Goal: Transaction & Acquisition: Book appointment/travel/reservation

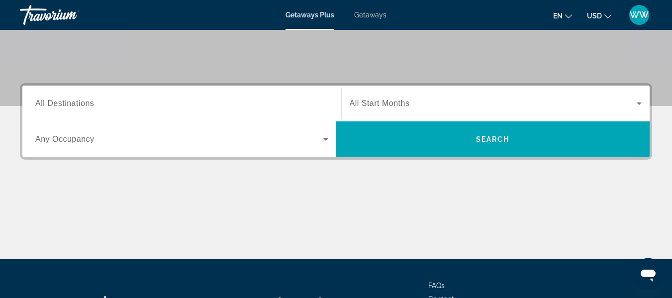
scroll to position [199, 0]
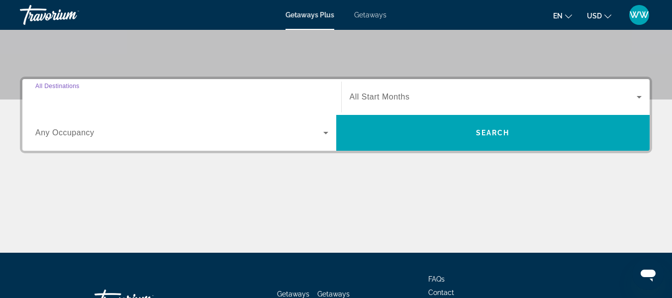
click at [96, 97] on input "Destination All Destinations" at bounding box center [181, 97] width 293 height 12
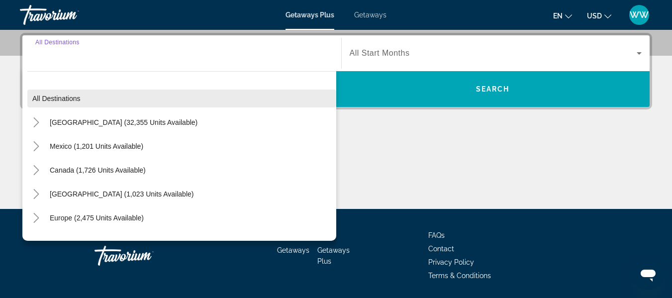
scroll to position [243, 0]
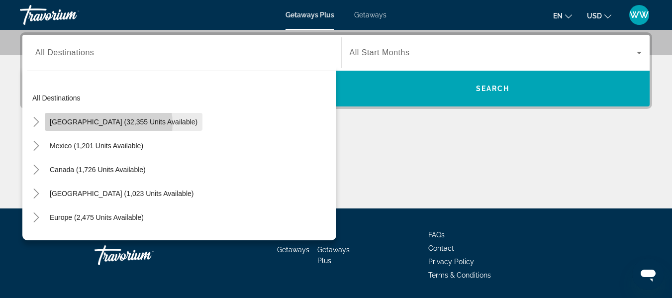
click at [100, 124] on span "United States (32,355 units available)" at bounding box center [124, 122] width 148 height 8
type input "**********"
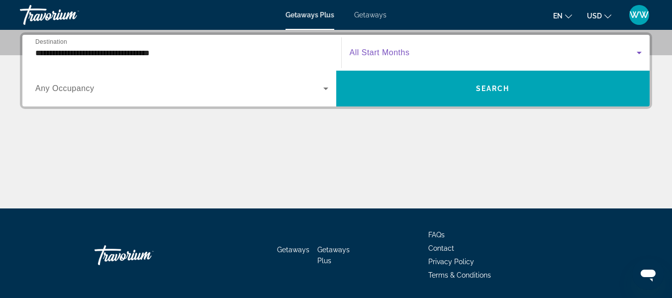
click at [640, 53] on icon "Search widget" at bounding box center [638, 53] width 5 height 2
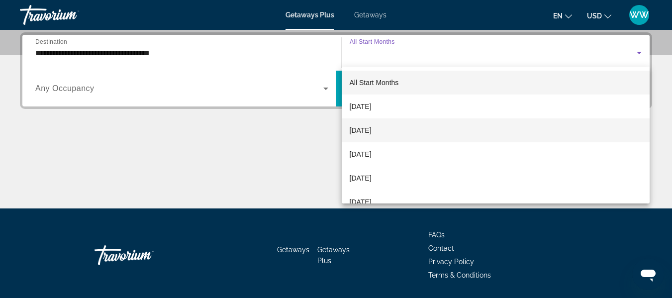
click at [371, 130] on span "October 2025" at bounding box center [361, 130] width 22 height 12
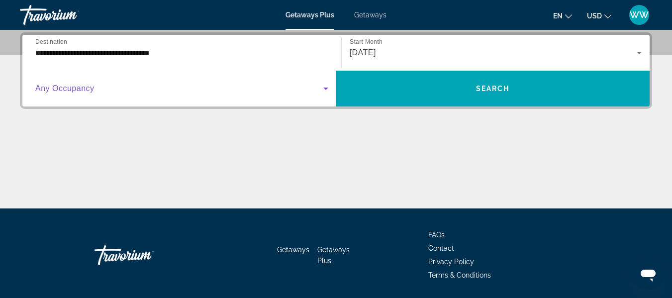
click at [327, 88] on icon "Search widget" at bounding box center [325, 89] width 5 height 2
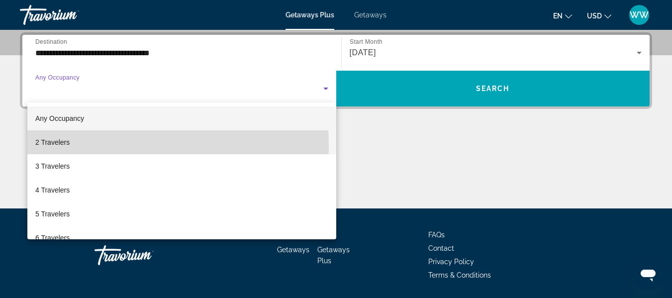
click at [79, 146] on mat-option "2 Travelers" at bounding box center [181, 142] width 309 height 24
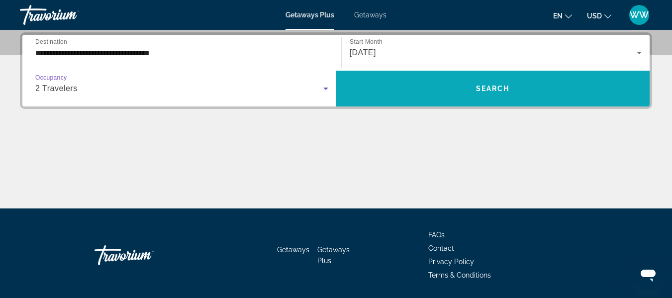
click at [482, 88] on span "Search" at bounding box center [493, 89] width 34 height 8
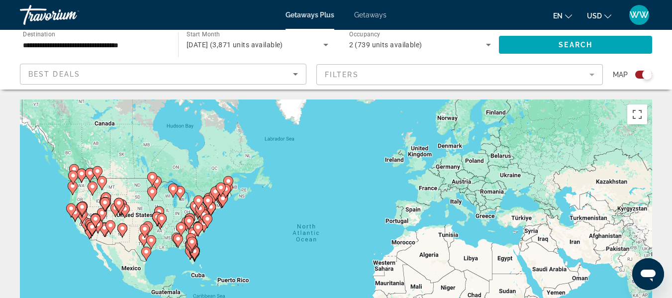
click at [294, 75] on icon "Sort by" at bounding box center [295, 74] width 5 height 2
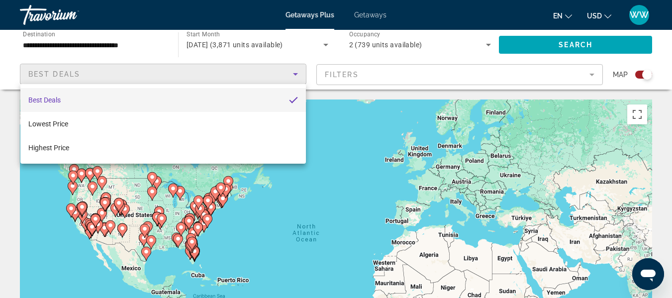
click at [504, 71] on div at bounding box center [336, 149] width 672 height 298
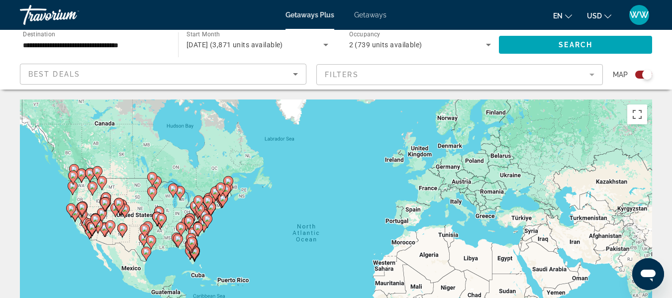
click at [592, 71] on mat-form-field "Filters" at bounding box center [459, 74] width 286 height 21
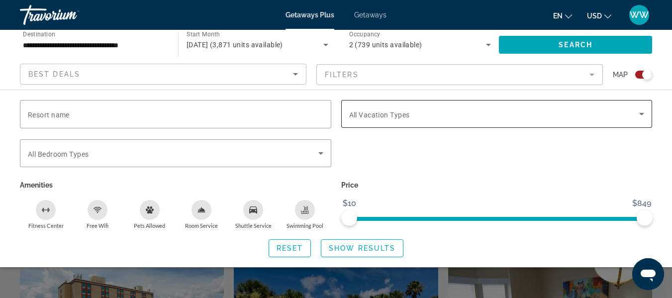
scroll to position [149, 0]
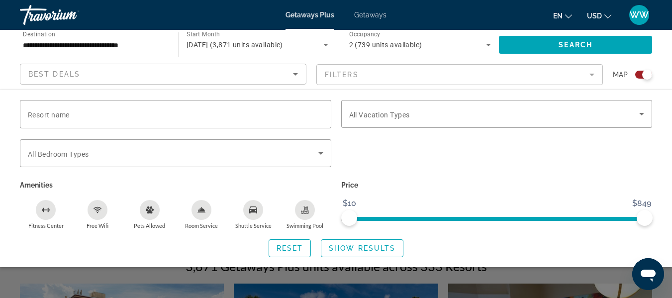
click at [595, 75] on mat-form-field "Filters" at bounding box center [459, 74] width 286 height 21
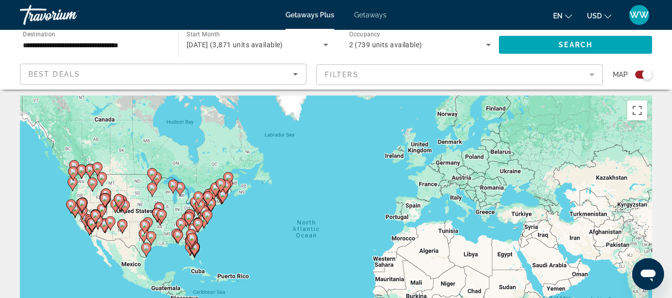
scroll to position [0, 0]
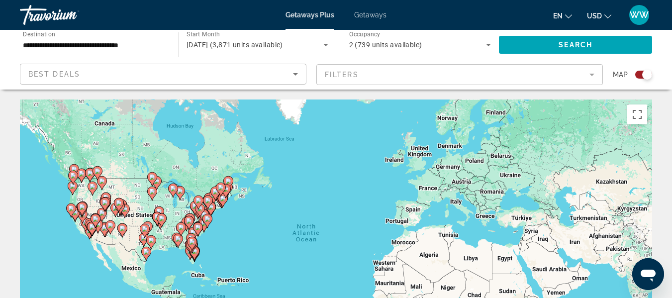
click at [637, 74] on div "Search widget" at bounding box center [643, 75] width 17 height 8
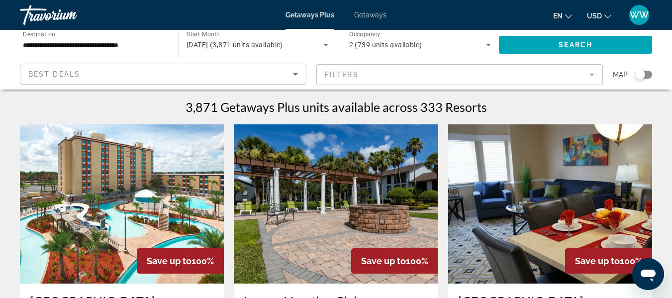
click at [296, 72] on icon "Sort by" at bounding box center [295, 74] width 12 height 12
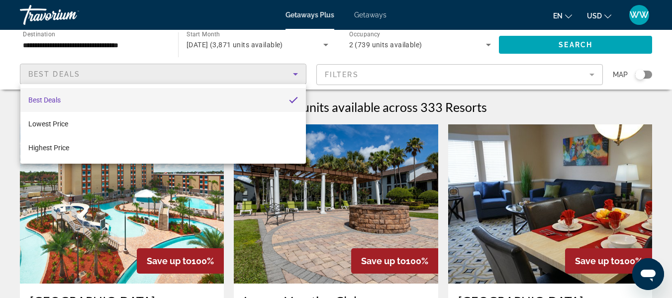
click at [582, 72] on div at bounding box center [336, 149] width 672 height 298
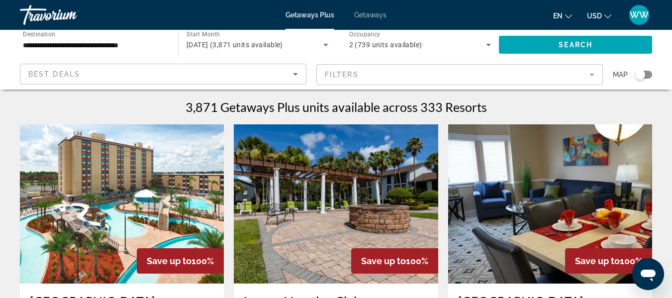
click at [588, 73] on mat-form-field "Filters" at bounding box center [459, 74] width 286 height 21
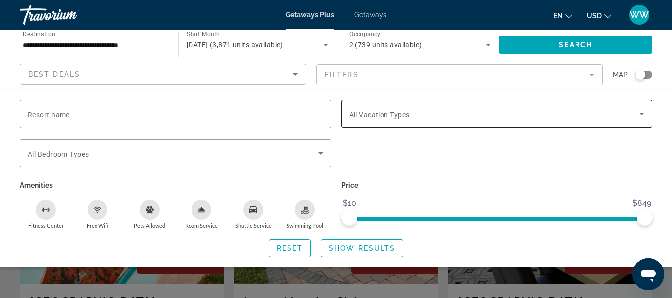
click at [637, 110] on icon "Search widget" at bounding box center [641, 114] width 12 height 12
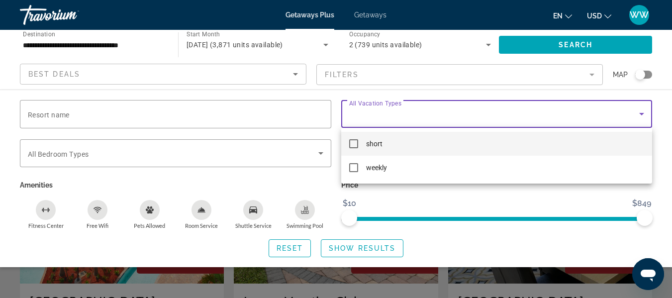
click at [356, 147] on mat-pseudo-checkbox at bounding box center [353, 143] width 9 height 9
click at [349, 252] on div at bounding box center [336, 149] width 672 height 298
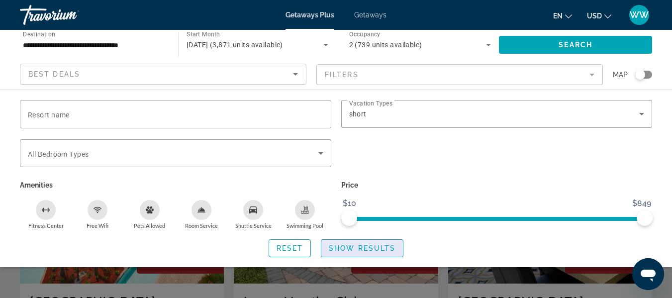
click at [350, 250] on span "Show Results" at bounding box center [362, 248] width 67 height 8
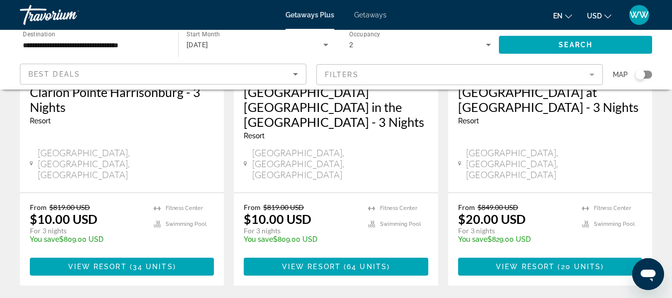
scroll to position [1392, 0]
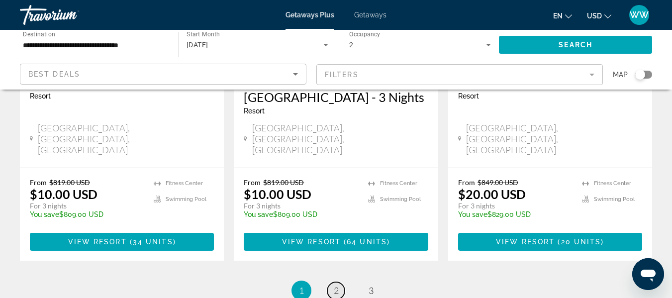
click at [339, 282] on link "page 2" at bounding box center [335, 290] width 17 height 17
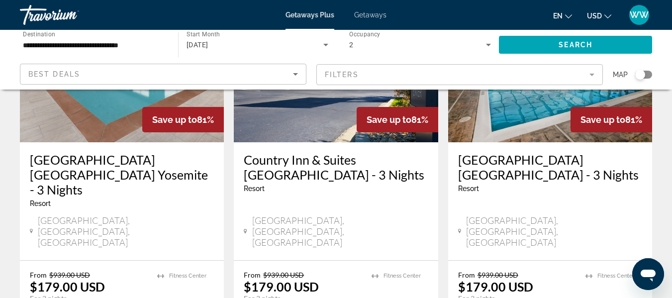
scroll to position [1342, 0]
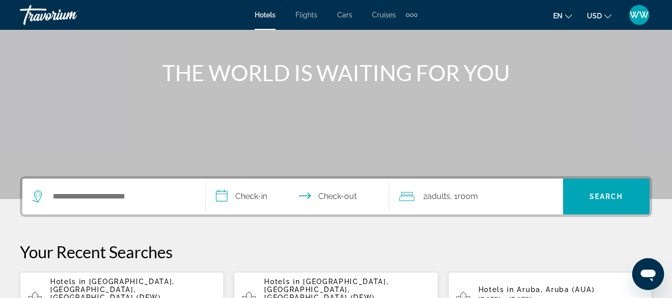
scroll to position [149, 0]
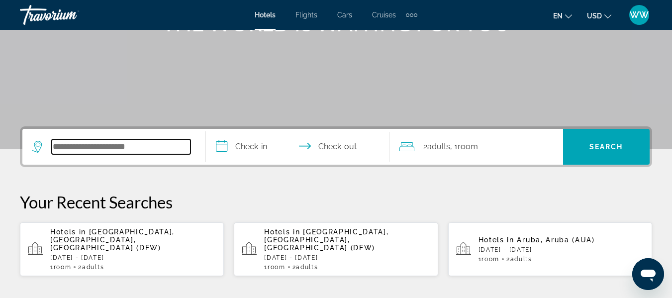
click at [80, 148] on input "Search widget" at bounding box center [121, 146] width 139 height 15
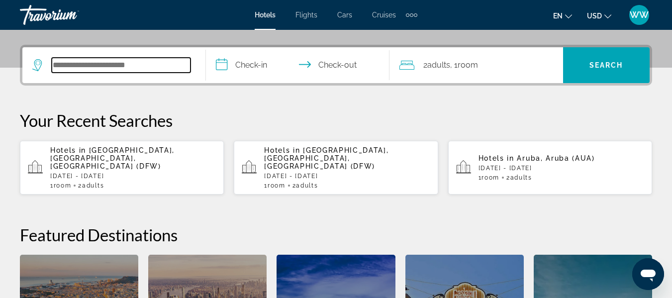
scroll to position [243, 0]
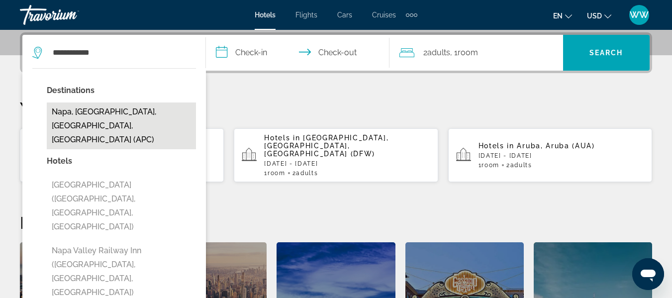
click at [83, 118] on button "Napa, [GEOGRAPHIC_DATA], [GEOGRAPHIC_DATA], [GEOGRAPHIC_DATA] (APC)" at bounding box center [121, 125] width 149 height 47
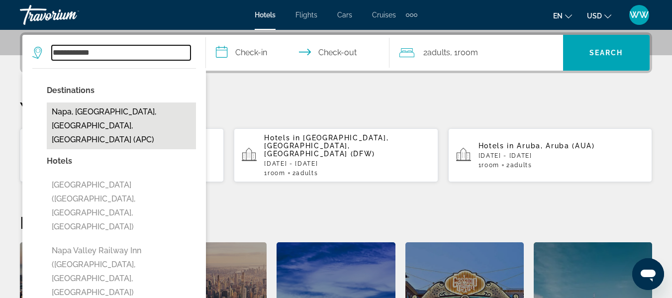
type input "**********"
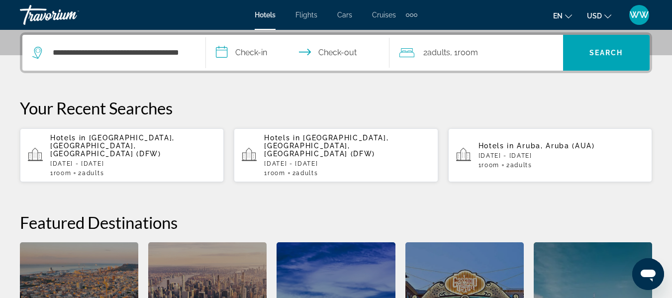
click at [265, 56] on input "**********" at bounding box center [299, 54] width 187 height 39
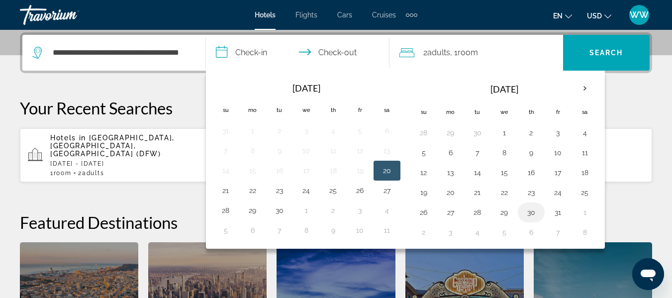
click at [528, 211] on button "30" at bounding box center [531, 212] width 16 height 14
click at [525, 210] on button "30" at bounding box center [531, 212] width 16 height 14
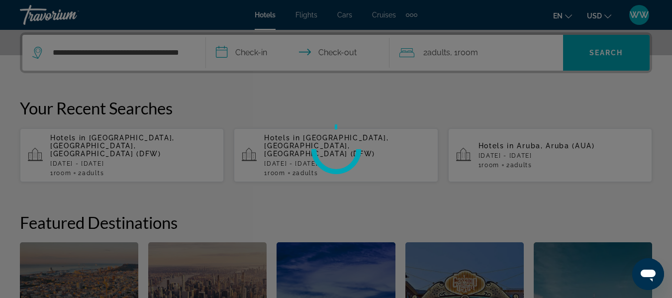
click at [525, 210] on div at bounding box center [336, 149] width 672 height 298
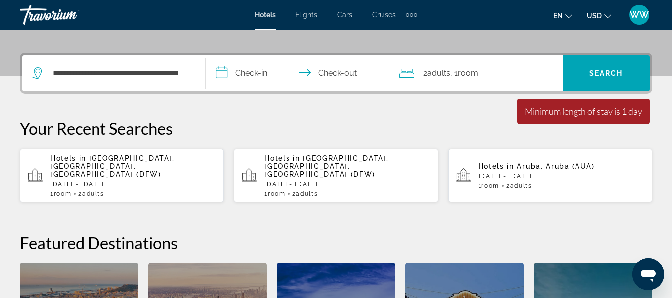
scroll to position [199, 0]
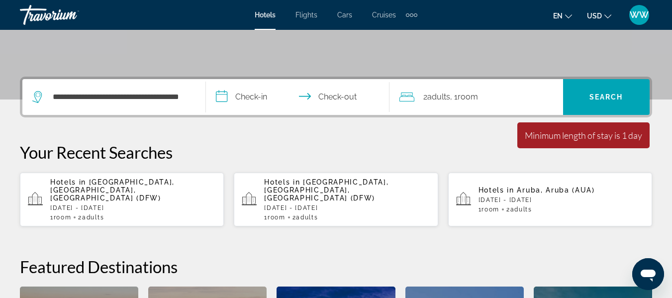
click at [261, 103] on input "**********" at bounding box center [299, 98] width 187 height 39
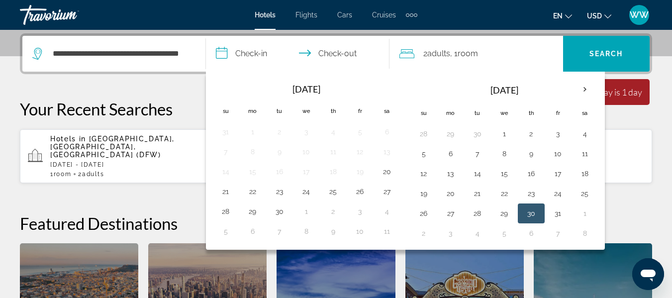
scroll to position [243, 0]
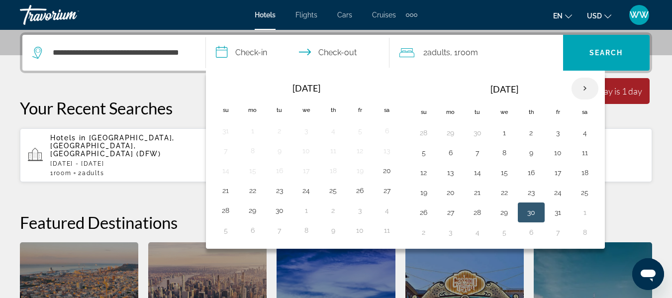
click at [586, 85] on th "Next month" at bounding box center [584, 89] width 27 height 22
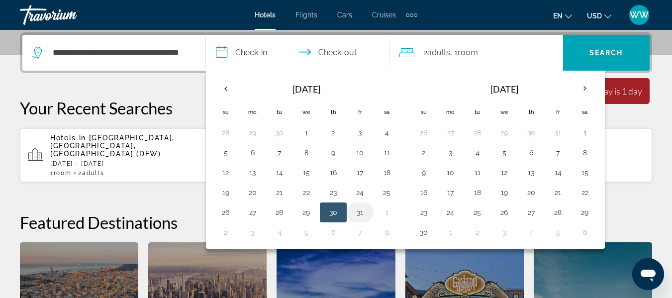
drag, startPoint x: 338, startPoint y: 213, endPoint x: 369, endPoint y: 212, distance: 31.3
click at [373, 210] on tr "26 27 28 29 30 31 1" at bounding box center [306, 212] width 188 height 20
click at [336, 213] on button "30" at bounding box center [333, 212] width 16 height 14
click at [337, 212] on button "30" at bounding box center [333, 212] width 16 height 14
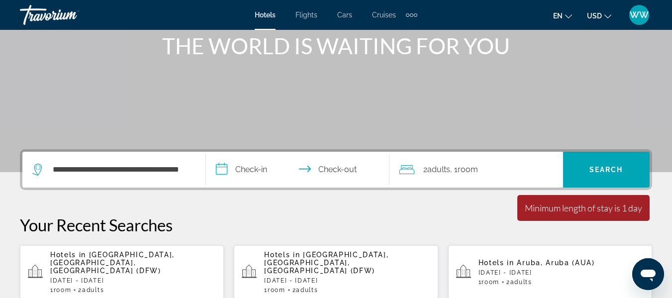
scroll to position [144, 0]
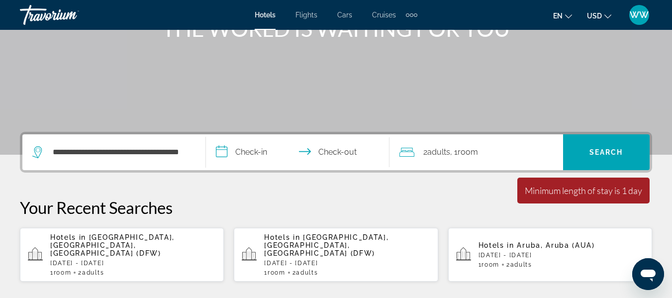
click at [286, 161] on input "**********" at bounding box center [299, 153] width 187 height 39
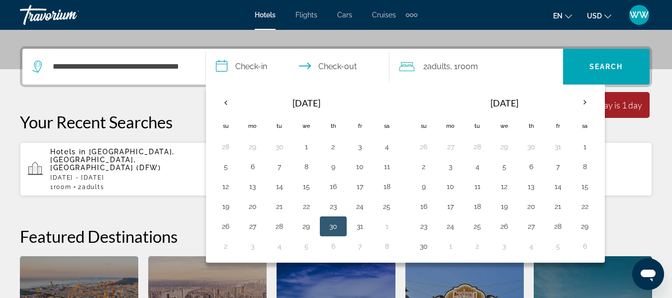
scroll to position [243, 0]
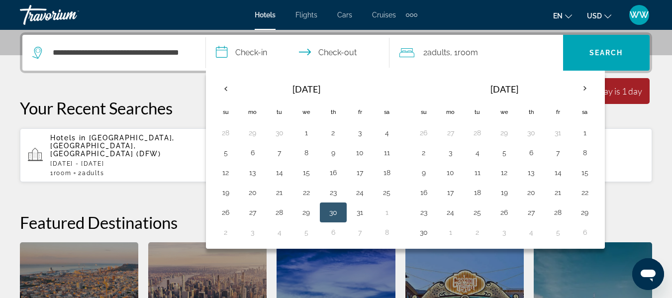
click at [329, 209] on button "30" at bounding box center [333, 212] width 16 height 14
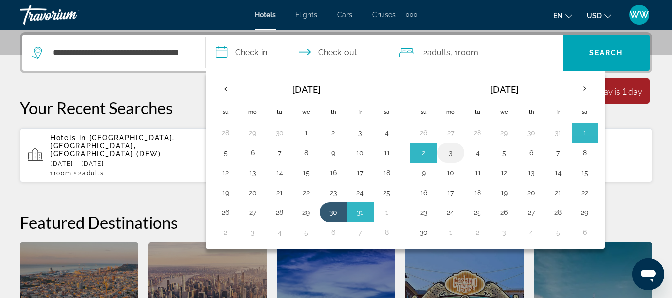
drag, startPoint x: 397, startPoint y: 210, endPoint x: 455, endPoint y: 153, distance: 81.9
click at [455, 153] on div "[DATE] Su Mo Tu We Th Fr Sa 28 29 30 1 2 3 4 5 6 7 8 9 10 11 12 13 14 15 16 17 …" at bounding box center [405, 160] width 399 height 178
click at [447, 152] on button "3" at bounding box center [451, 153] width 16 height 14
type input "**********"
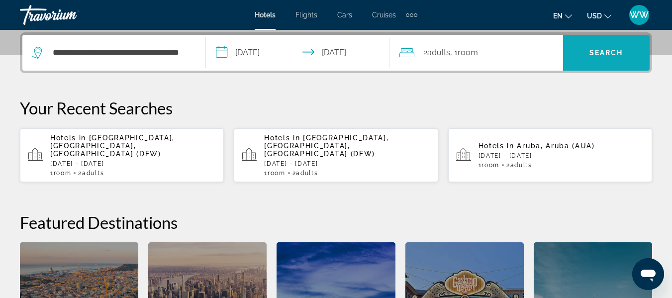
click at [598, 45] on span "Search widget" at bounding box center [606, 53] width 87 height 24
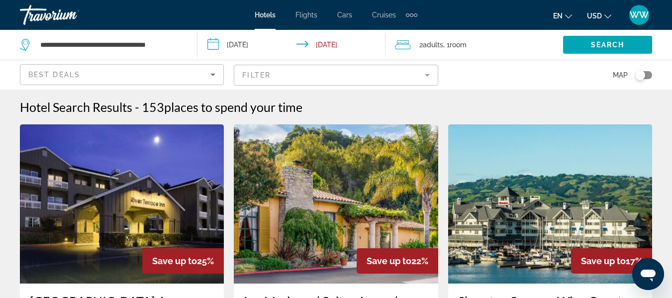
click at [423, 74] on mat-form-field "Filter" at bounding box center [336, 75] width 204 height 21
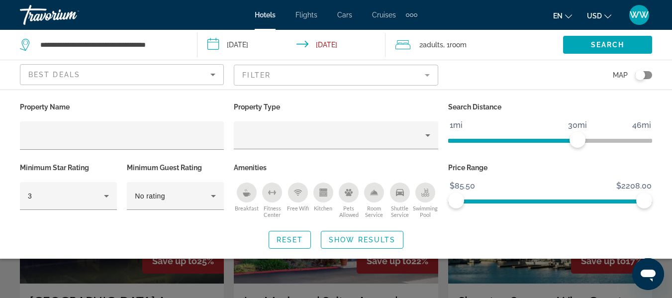
click at [430, 72] on mat-form-field "Filter" at bounding box center [336, 75] width 204 height 21
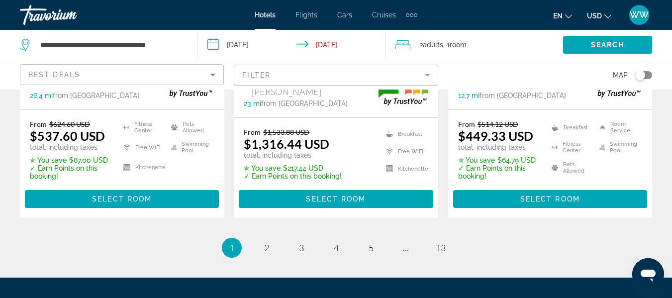
scroll to position [1492, 0]
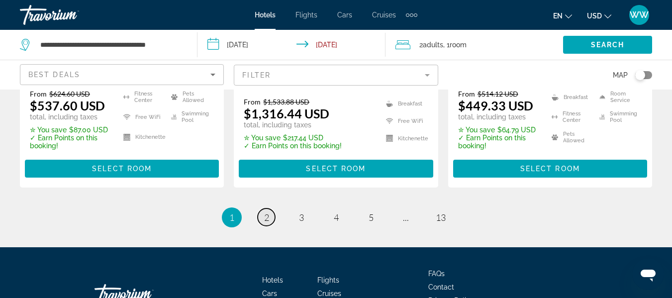
click at [267, 212] on span "2" at bounding box center [266, 217] width 5 height 11
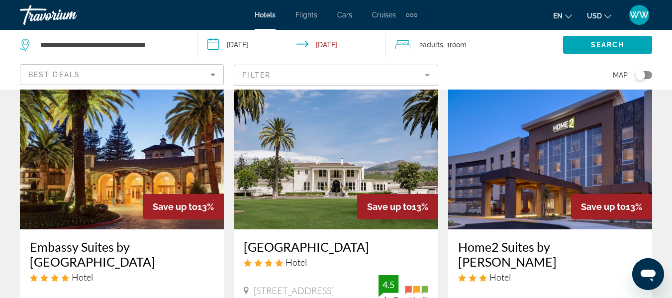
scroll to position [50, 0]
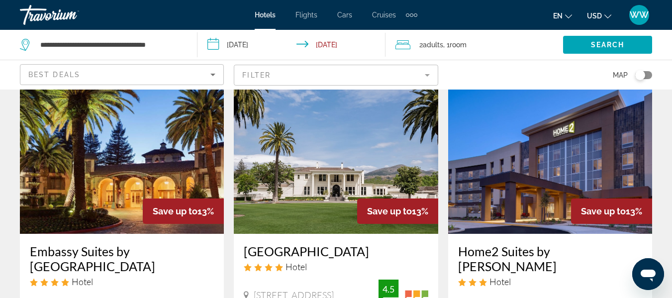
click at [136, 167] on img "Main content" at bounding box center [122, 154] width 204 height 159
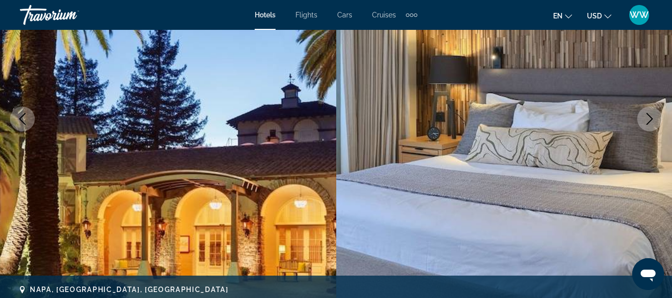
scroll to position [199, 0]
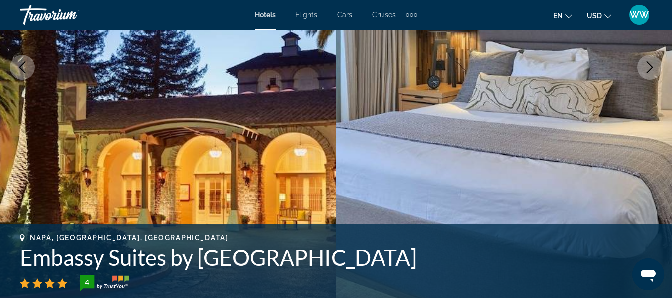
click at [647, 67] on icon "Next image" at bounding box center [649, 67] width 12 height 12
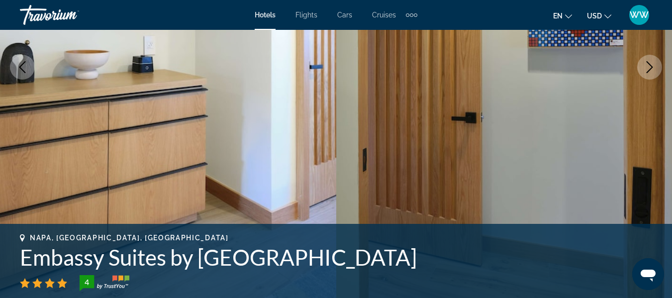
click at [647, 67] on icon "Next image" at bounding box center [649, 67] width 12 height 12
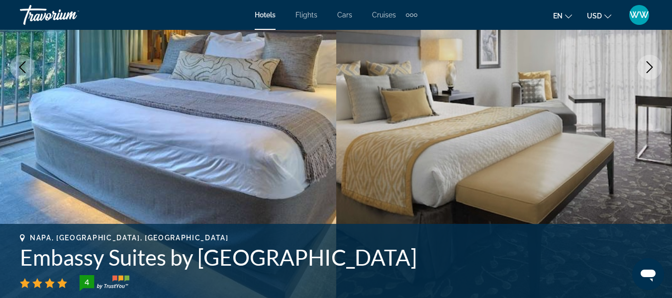
click at [647, 67] on icon "Next image" at bounding box center [649, 67] width 12 height 12
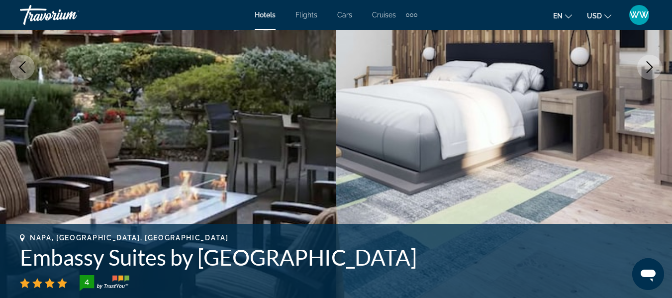
click at [647, 67] on icon "Next image" at bounding box center [649, 67] width 12 height 12
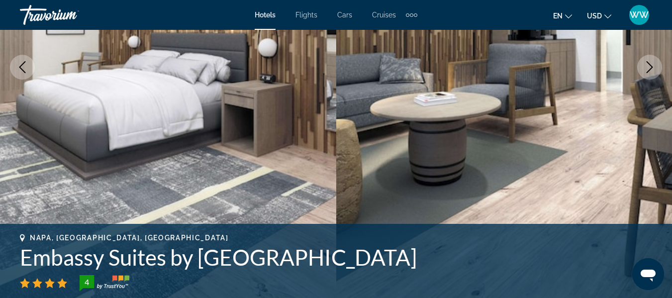
click at [652, 66] on icon "Next image" at bounding box center [649, 67] width 12 height 12
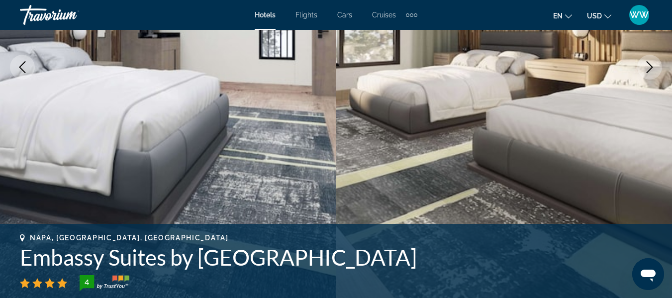
click at [649, 68] on icon "Next image" at bounding box center [649, 67] width 12 height 12
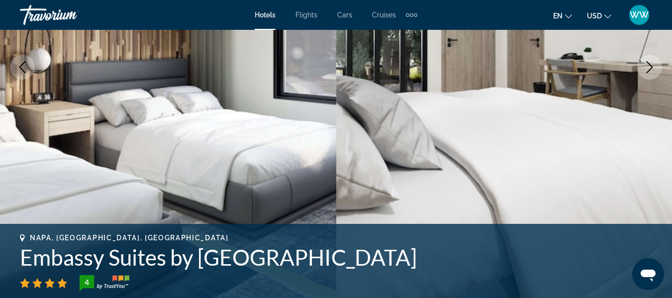
click at [648, 68] on icon "Next image" at bounding box center [649, 67] width 12 height 12
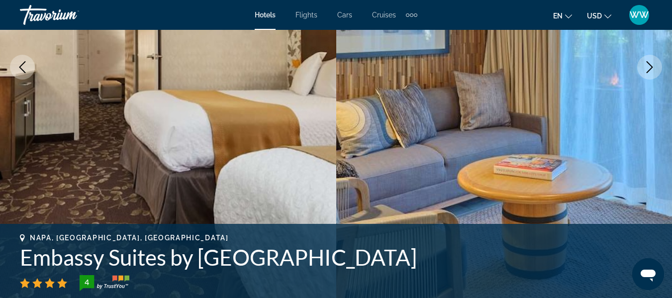
click at [648, 68] on icon "Next image" at bounding box center [649, 67] width 12 height 12
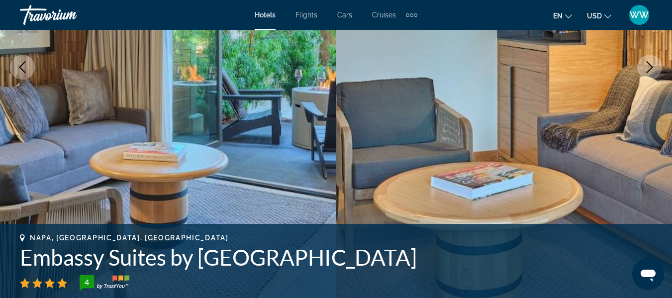
click at [647, 67] on icon "Next image" at bounding box center [649, 67] width 12 height 12
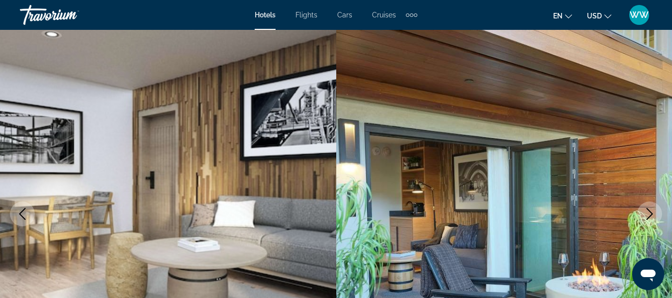
scroll to position [0, 0]
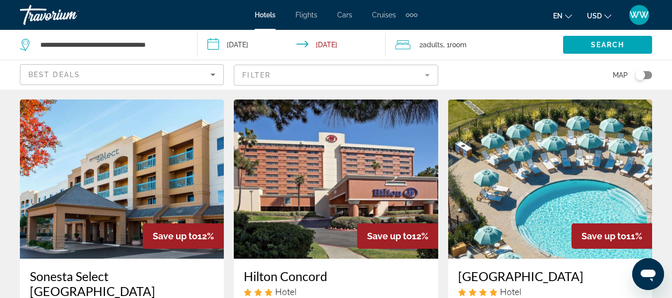
scroll to position [398, 0]
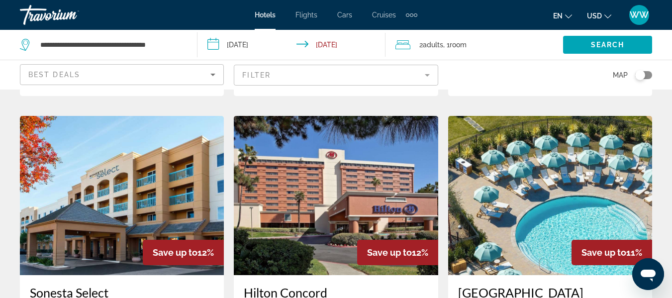
click at [523, 194] on img "Main content" at bounding box center [550, 195] width 204 height 159
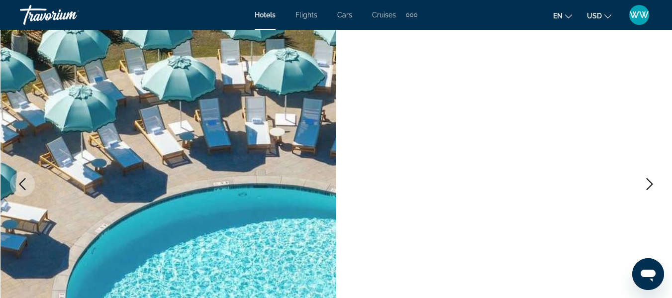
scroll to position [99, 0]
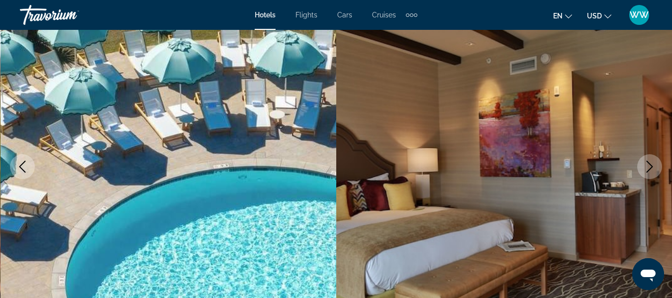
click at [650, 169] on icon "Next image" at bounding box center [649, 167] width 12 height 12
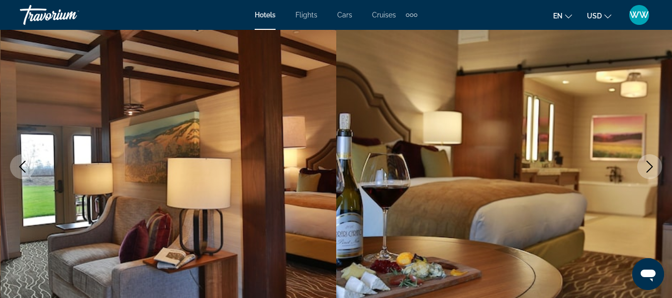
click at [650, 169] on icon "Next image" at bounding box center [649, 167] width 12 height 12
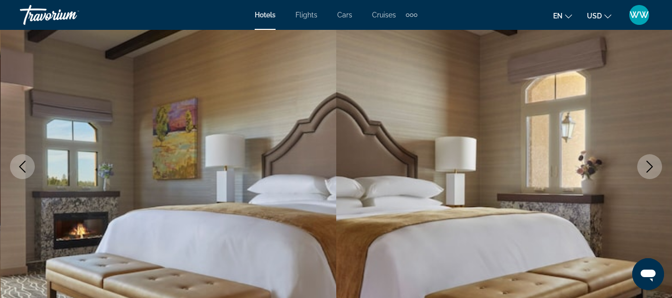
click at [650, 169] on icon "Next image" at bounding box center [649, 167] width 12 height 12
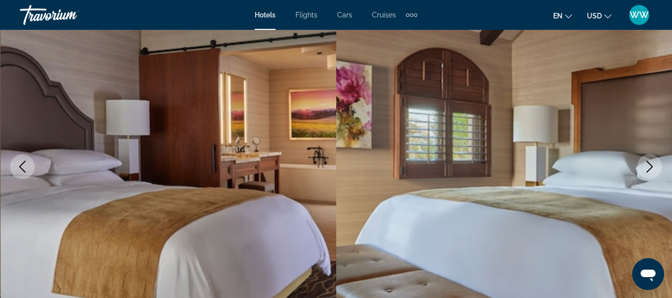
click at [651, 169] on icon "Next image" at bounding box center [649, 167] width 12 height 12
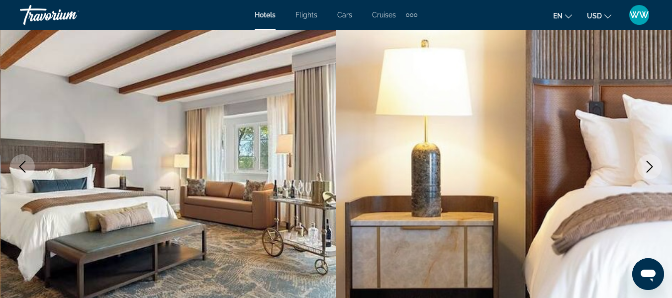
click at [651, 169] on icon "Next image" at bounding box center [649, 167] width 12 height 12
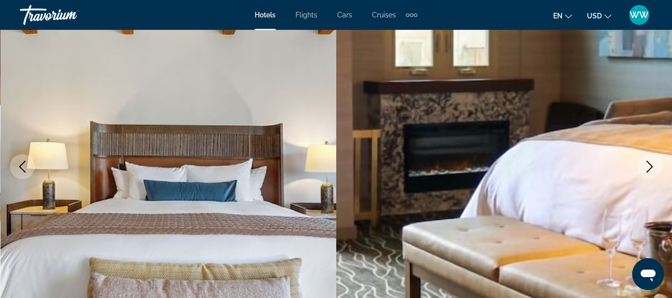
click at [651, 169] on icon "Next image" at bounding box center [649, 167] width 12 height 12
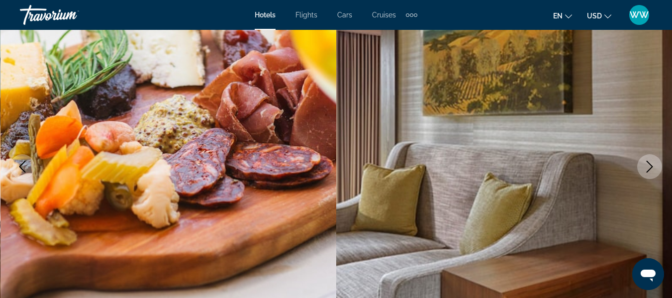
click at [651, 169] on icon "Next image" at bounding box center [649, 167] width 12 height 12
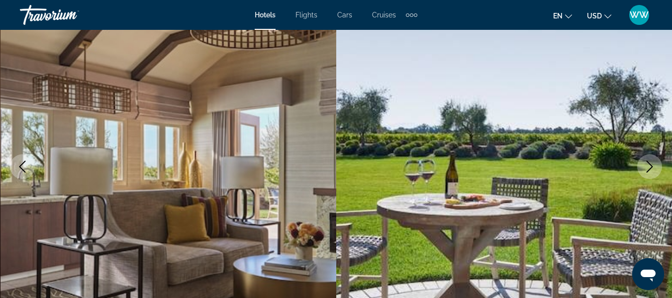
click at [651, 169] on icon "Next image" at bounding box center [649, 167] width 12 height 12
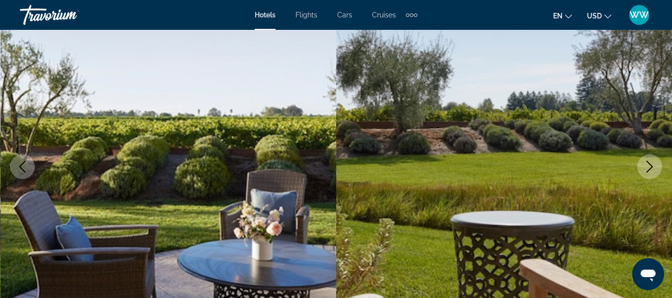
click at [651, 168] on icon "Next image" at bounding box center [649, 167] width 12 height 12
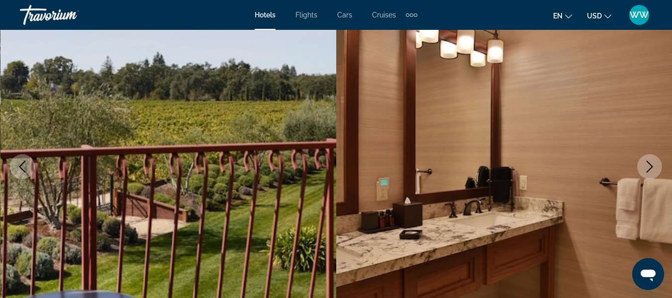
click at [651, 168] on icon "Next image" at bounding box center [649, 167] width 12 height 12
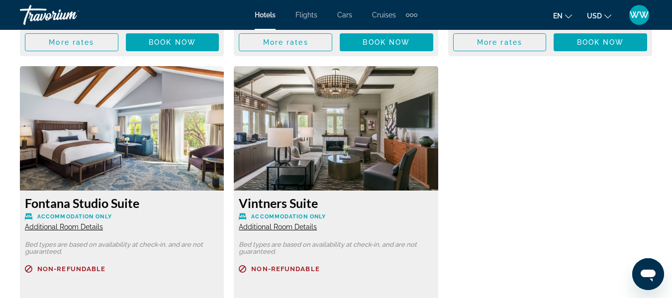
scroll to position [2934, 0]
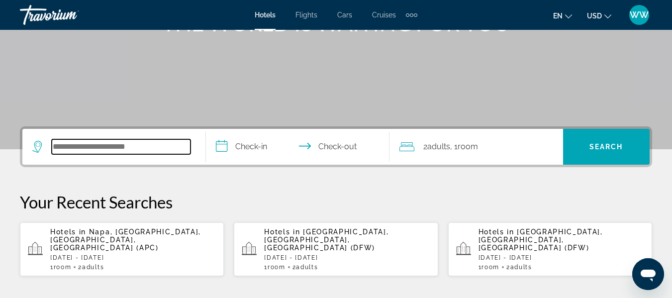
click at [77, 154] on input "Search widget" at bounding box center [121, 146] width 139 height 15
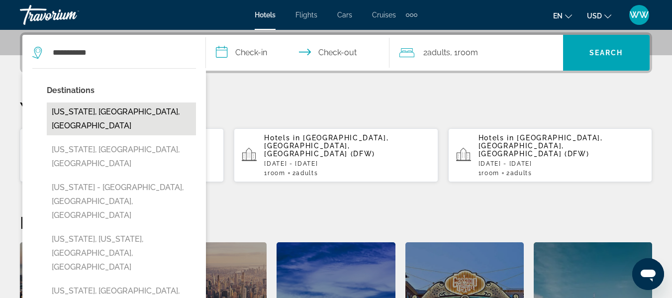
click at [109, 112] on button "California, CA, United States" at bounding box center [121, 118] width 149 height 33
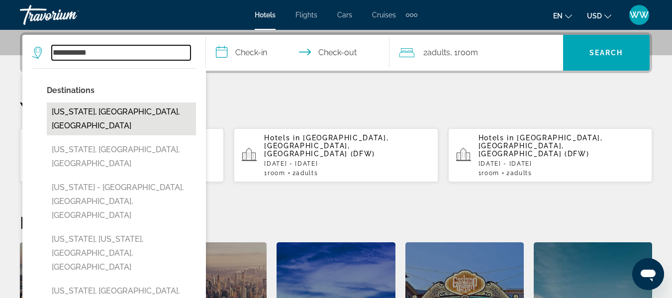
type input "**********"
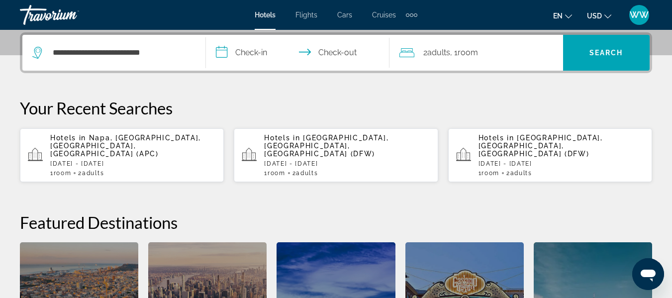
click at [241, 51] on input "**********" at bounding box center [299, 54] width 187 height 39
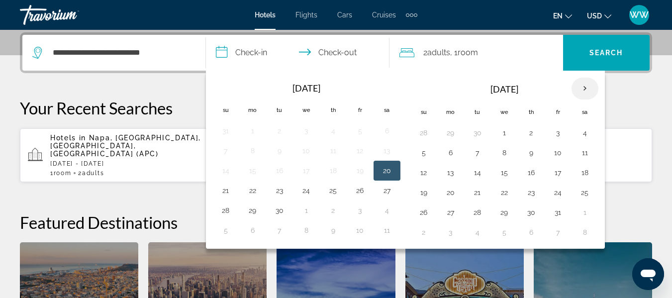
click at [586, 83] on th "Next month" at bounding box center [584, 89] width 27 height 22
click at [333, 212] on button "30" at bounding box center [333, 212] width 16 height 14
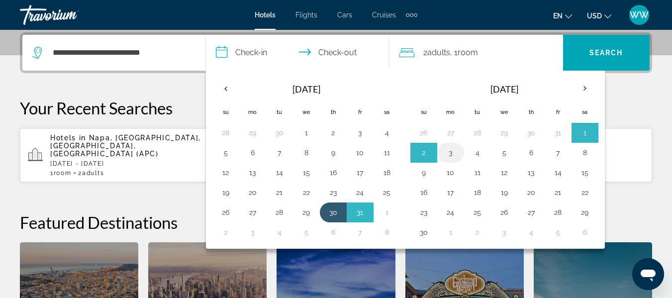
drag, startPoint x: 332, startPoint y: 212, endPoint x: 439, endPoint y: 153, distance: 122.2
click at [439, 153] on div "[DATE] Su Mo Tu We Th Fr Sa 28 29 30 1 2 3 4 5 6 7 8 9 10 11 12 13 14 15 16 17 …" at bounding box center [405, 160] width 399 height 178
click at [451, 152] on button "3" at bounding box center [451, 153] width 16 height 14
type input "**********"
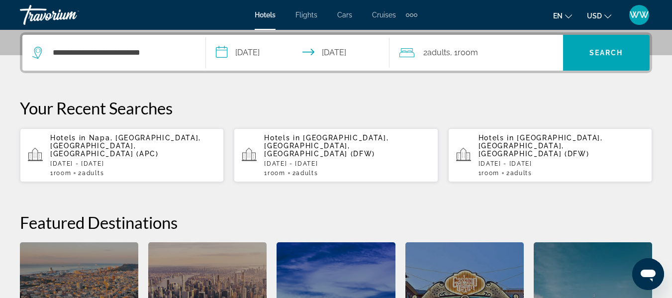
click at [341, 52] on input "**********" at bounding box center [299, 54] width 187 height 39
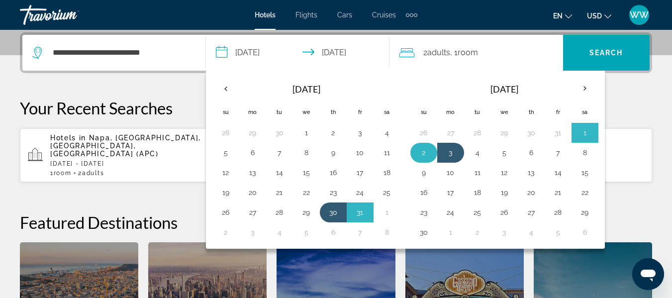
click at [423, 150] on button "2" at bounding box center [424, 153] width 16 height 14
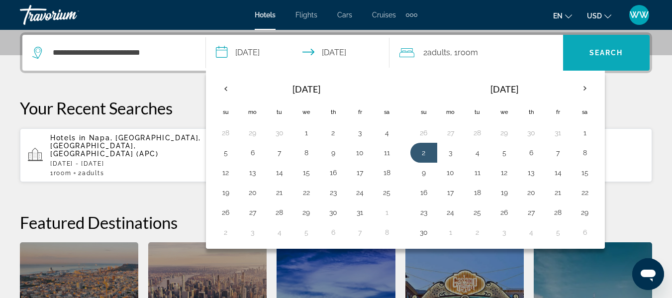
click at [611, 49] on span "Search" at bounding box center [606, 53] width 34 height 8
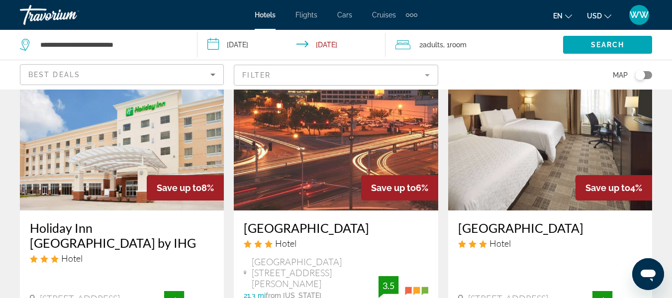
scroll to position [497, 0]
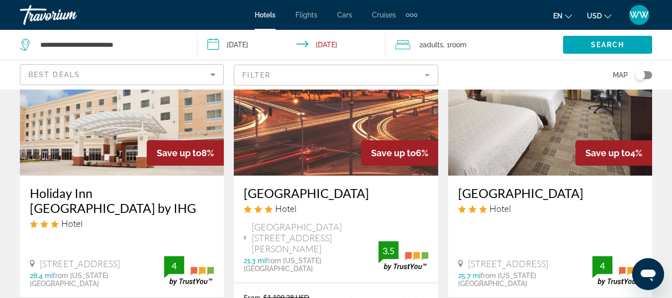
click at [431, 74] on mat-form-field "Filter" at bounding box center [336, 75] width 204 height 21
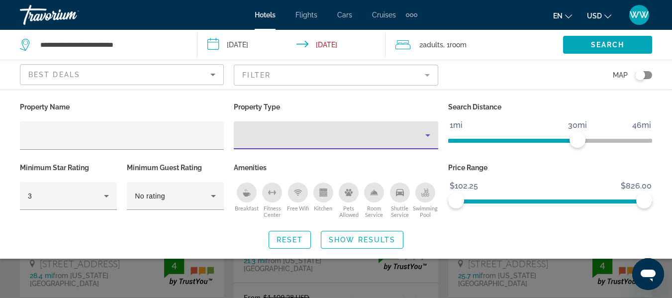
click at [304, 138] on div "Property type" at bounding box center [333, 135] width 183 height 12
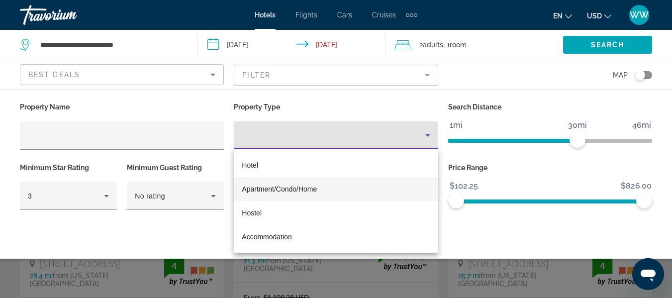
click at [273, 132] on div at bounding box center [336, 149] width 672 height 298
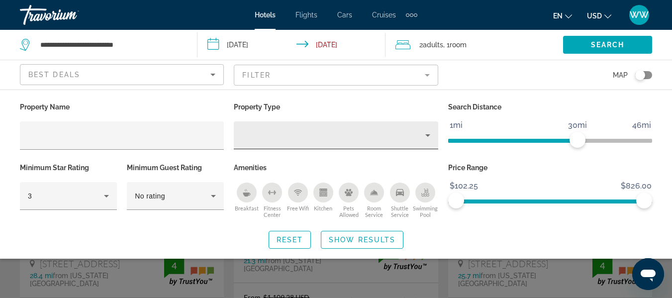
click at [272, 131] on div "Property type" at bounding box center [333, 135] width 183 height 12
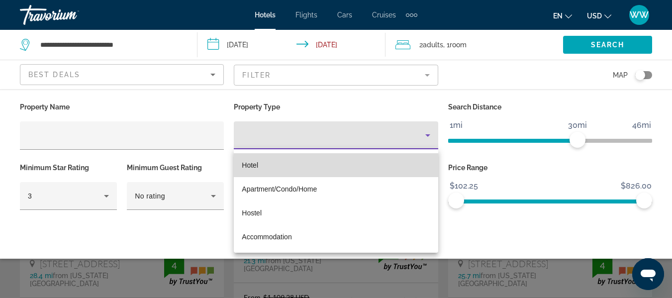
click at [255, 164] on span "Hotel" at bounding box center [250, 165] width 16 height 8
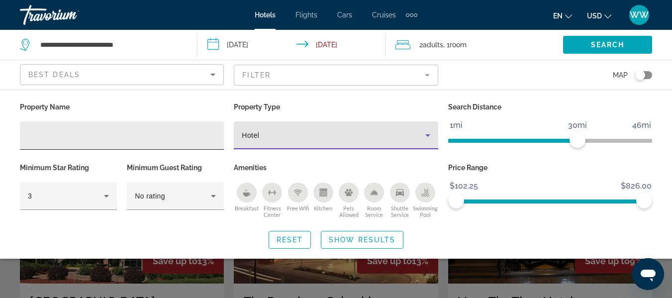
click at [151, 141] on div "Hotel Filters" at bounding box center [122, 135] width 188 height 28
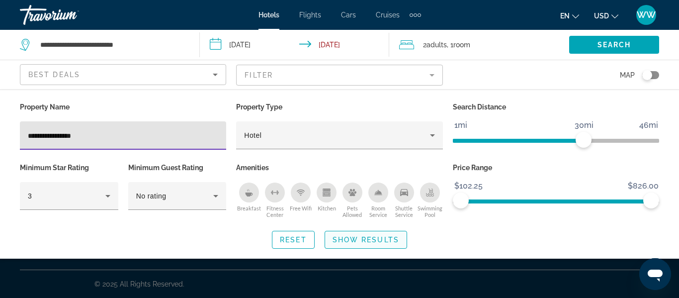
type input "**********"
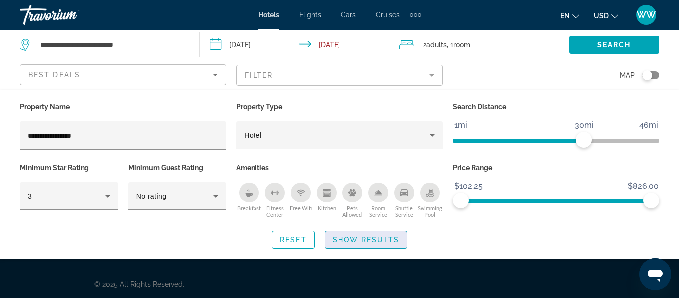
click at [343, 236] on span "Show Results" at bounding box center [366, 240] width 67 height 8
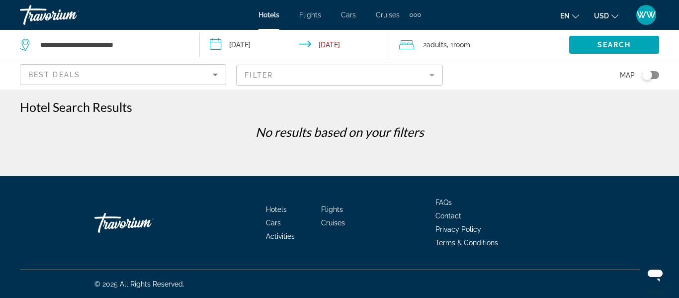
click at [433, 79] on mat-form-field "Filter" at bounding box center [339, 75] width 206 height 21
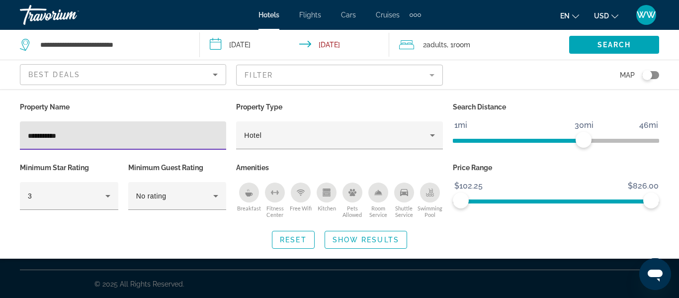
click at [430, 78] on mat-form-field "Filter" at bounding box center [339, 75] width 206 height 21
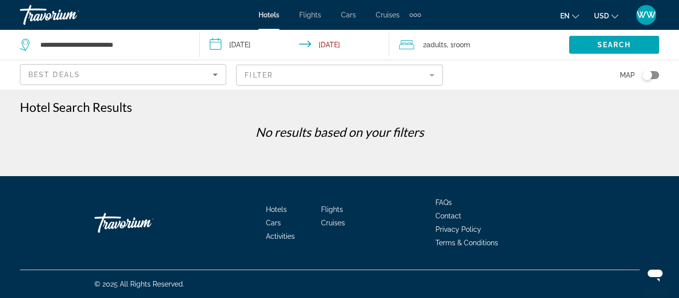
click at [430, 78] on mat-form-field "Filter" at bounding box center [339, 75] width 206 height 21
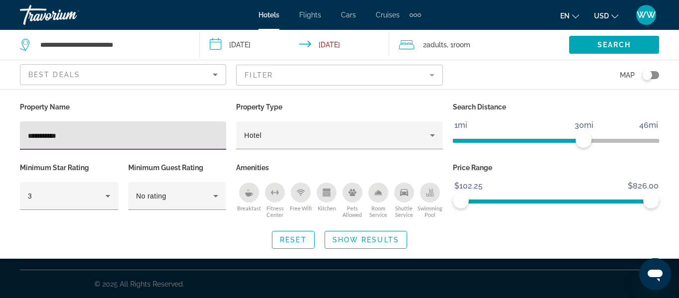
drag, startPoint x: 140, startPoint y: 140, endPoint x: 0, endPoint y: 129, distance: 140.6
click at [0, 136] on div "**********" at bounding box center [339, 174] width 679 height 149
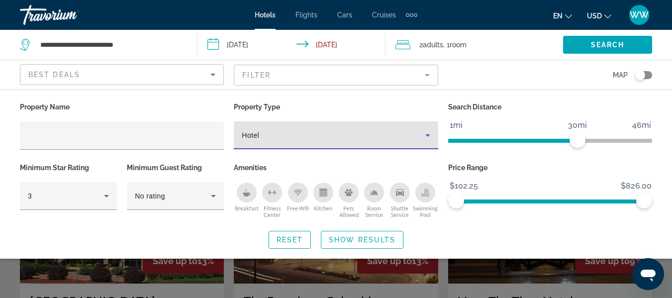
click at [281, 134] on div "Hotel" at bounding box center [333, 135] width 183 height 12
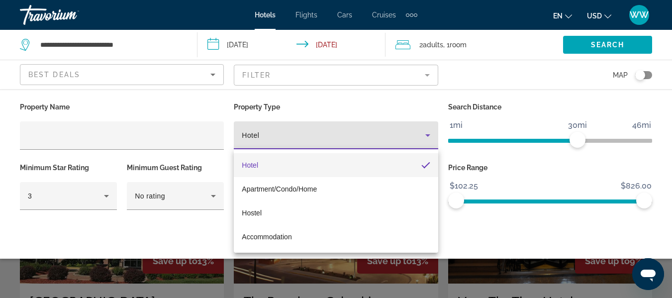
click at [421, 168] on mat-pseudo-checkbox "Property type" at bounding box center [425, 165] width 9 height 9
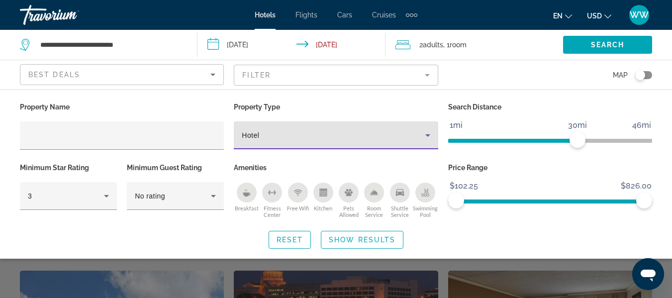
scroll to position [249, 0]
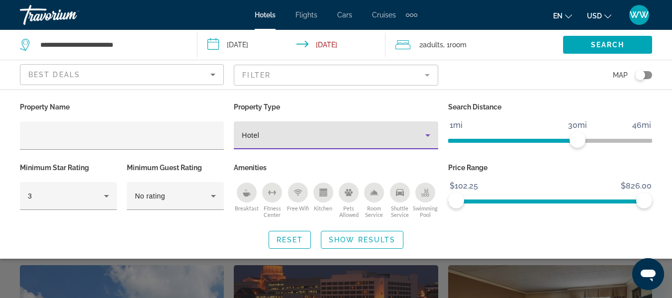
type input "**********"
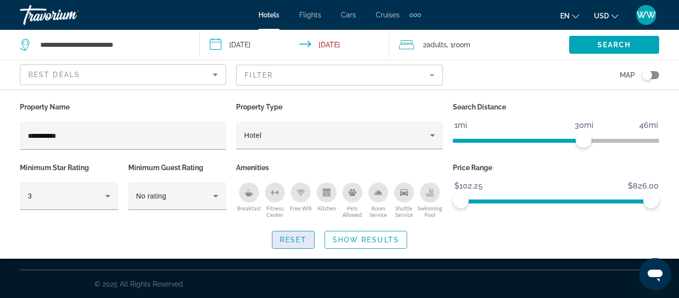
click at [296, 236] on span "Reset" at bounding box center [293, 240] width 27 height 8
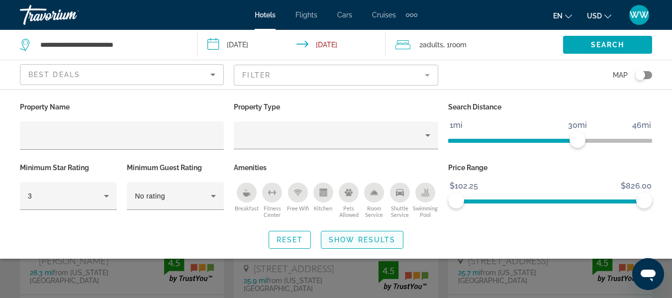
scroll to position [50, 0]
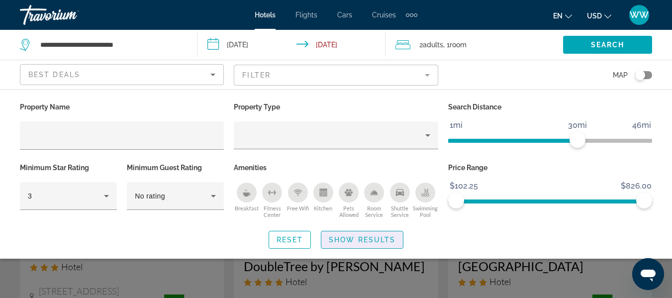
click at [355, 240] on span "Show Results" at bounding box center [362, 240] width 67 height 8
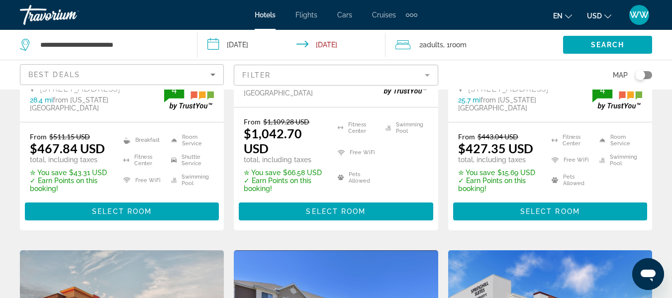
scroll to position [646, 0]
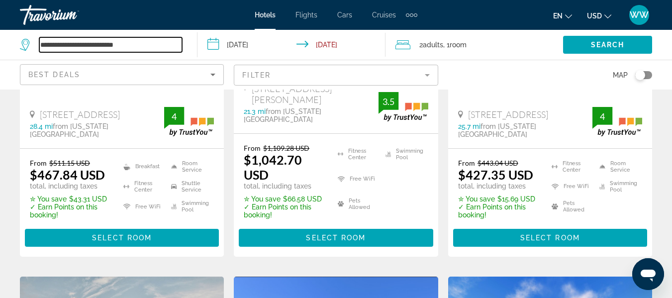
click at [49, 45] on input "**********" at bounding box center [110, 44] width 143 height 15
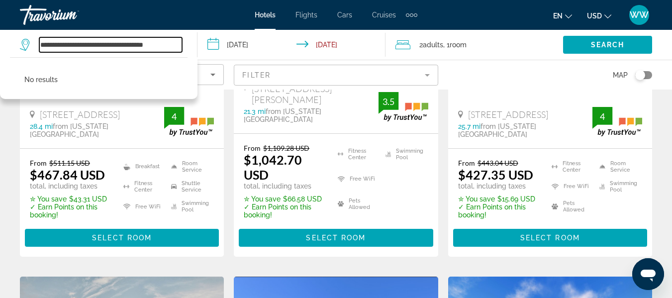
type input "**********"
drag, startPoint x: 181, startPoint y: 51, endPoint x: 0, endPoint y: 47, distance: 181.5
click at [0, 48] on app-destination-search "**********" at bounding box center [98, 45] width 197 height 30
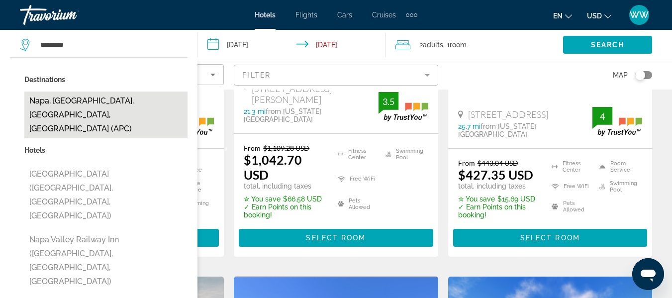
click at [77, 100] on button "Napa, [GEOGRAPHIC_DATA], [GEOGRAPHIC_DATA], [GEOGRAPHIC_DATA] (APC)" at bounding box center [105, 114] width 163 height 47
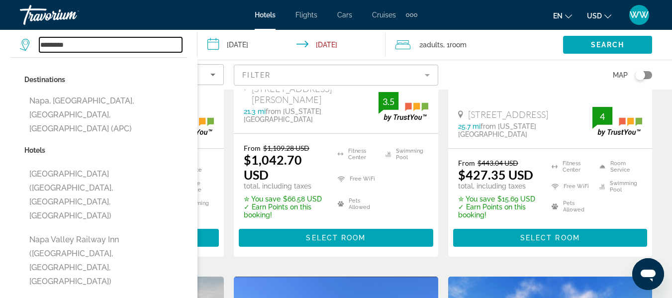
type input "**********"
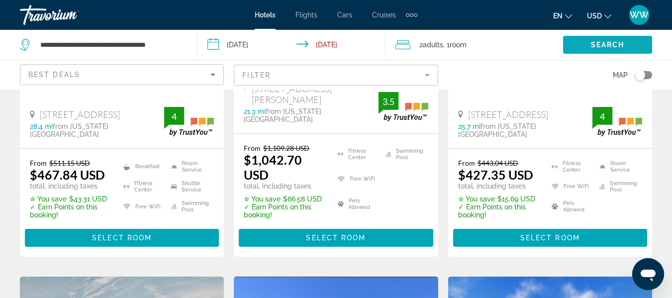
click at [586, 43] on span "Search widget" at bounding box center [607, 45] width 89 height 24
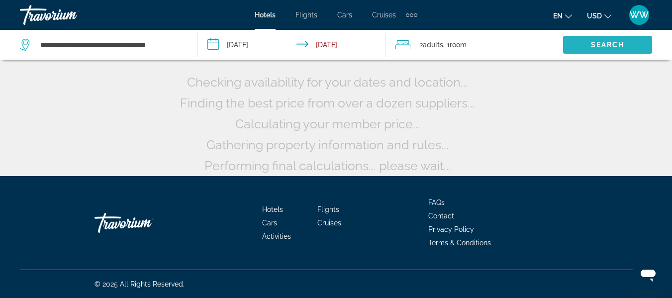
scroll to position [103, 0]
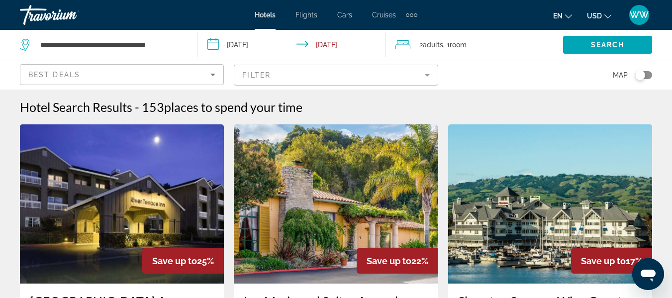
click at [215, 73] on icon "Sort by" at bounding box center [213, 75] width 12 height 12
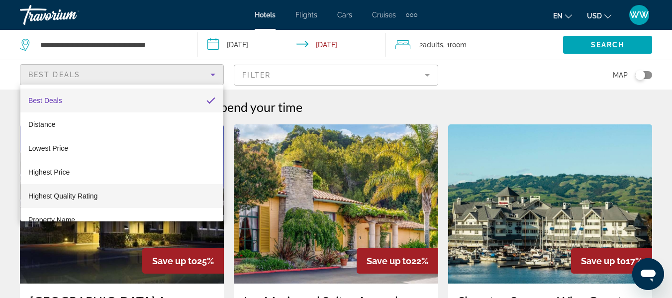
click at [61, 197] on span "Highest Quality Rating" at bounding box center [62, 196] width 69 height 8
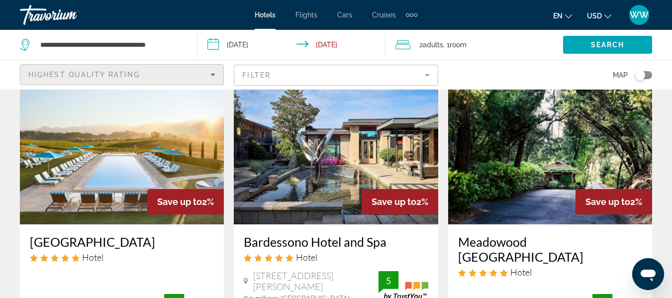
scroll to position [447, 0]
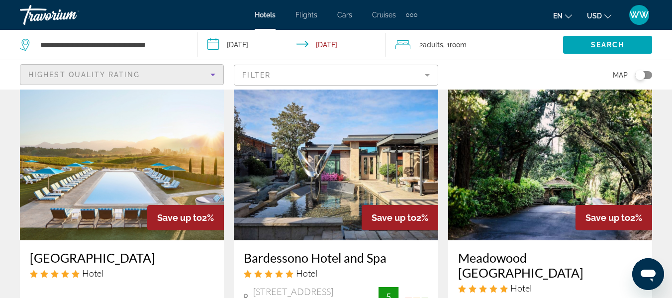
click at [159, 152] on img "Main content" at bounding box center [122, 160] width 204 height 159
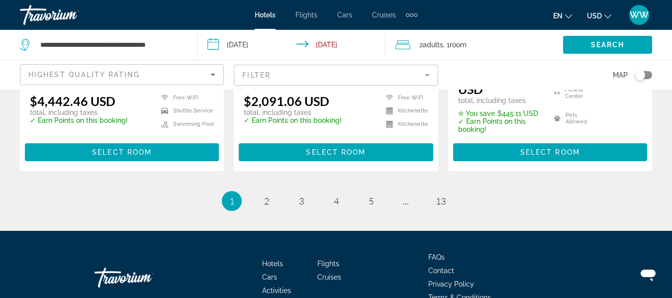
scroll to position [1541, 0]
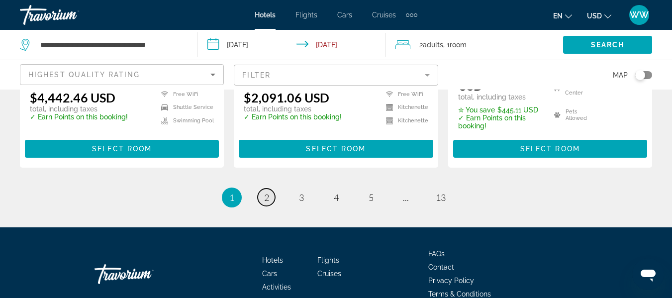
click at [265, 192] on span "2" at bounding box center [266, 197] width 5 height 11
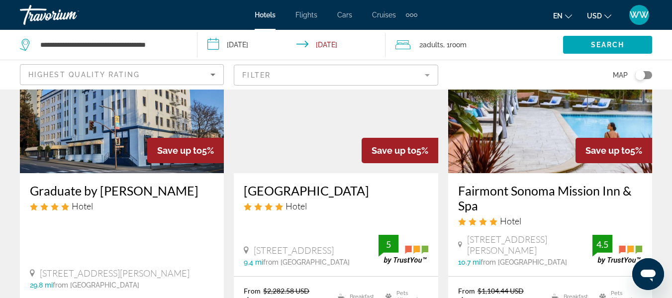
scroll to position [1243, 0]
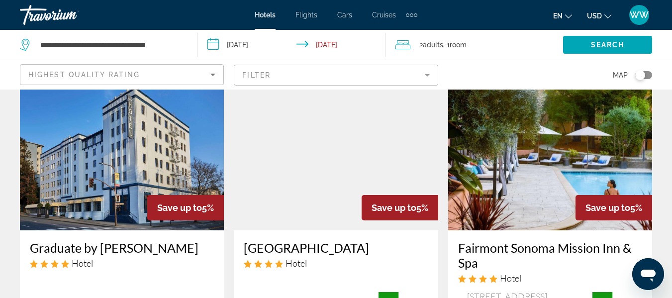
click at [517, 151] on img "Main content" at bounding box center [550, 150] width 204 height 159
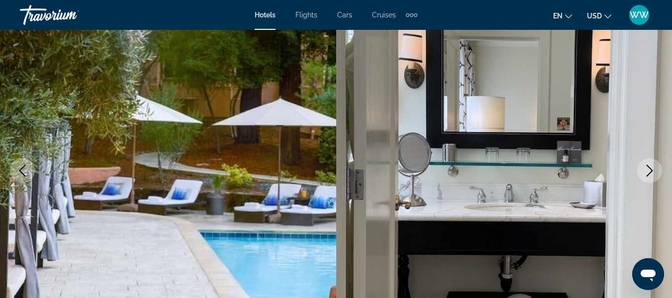
scroll to position [99, 0]
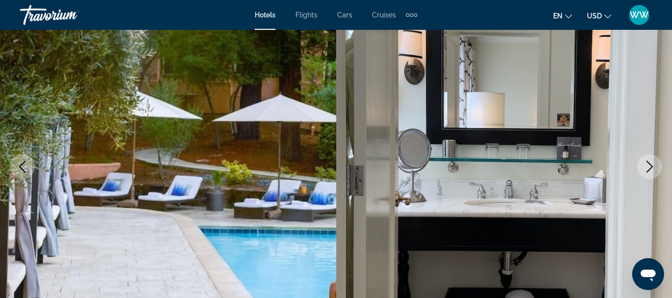
click at [647, 165] on icon "Next image" at bounding box center [649, 167] width 12 height 12
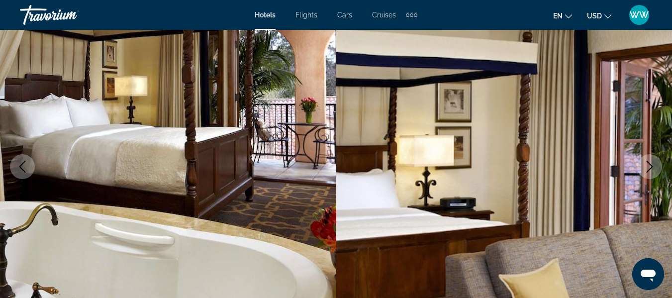
click at [649, 166] on icon "Next image" at bounding box center [649, 167] width 12 height 12
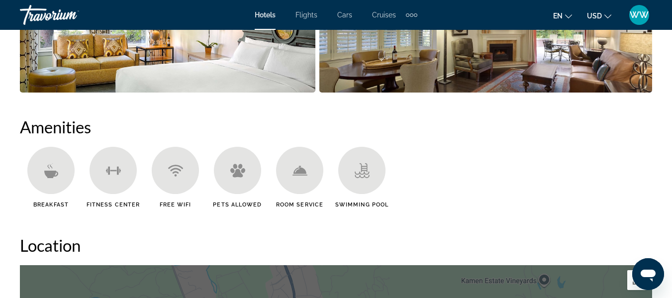
scroll to position [696, 0]
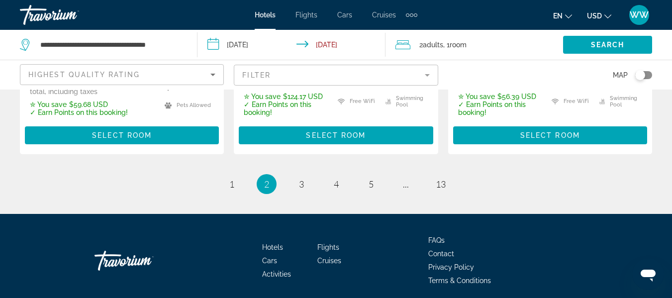
scroll to position [1547, 0]
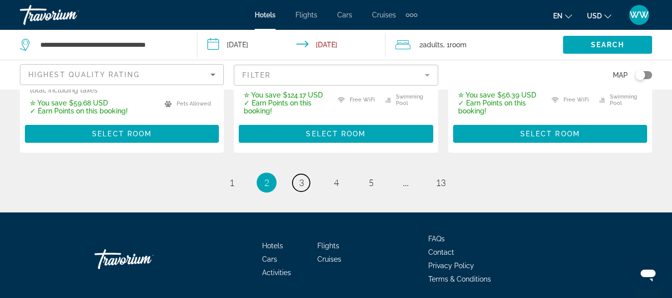
click at [302, 177] on span "3" at bounding box center [301, 182] width 5 height 11
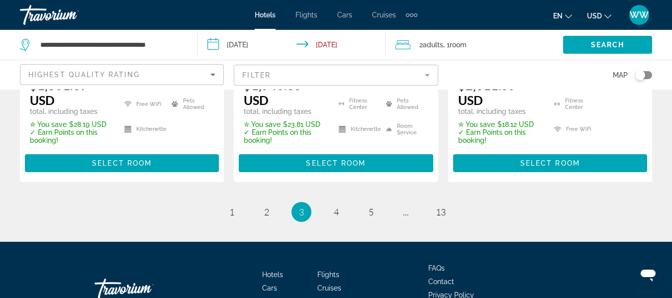
scroll to position [1541, 0]
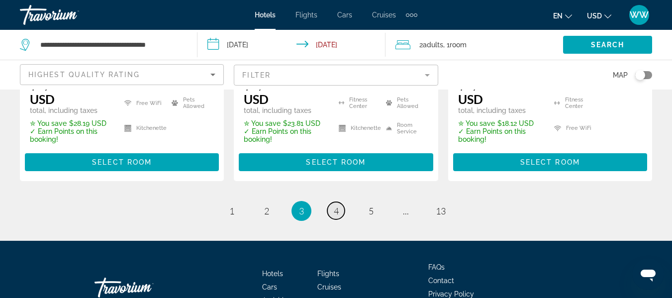
click at [337, 205] on span "4" at bounding box center [336, 210] width 5 height 11
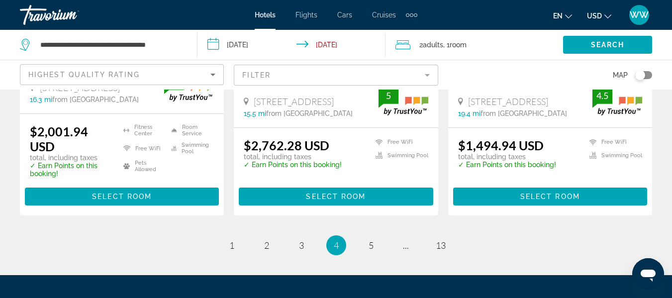
scroll to position [1533, 0]
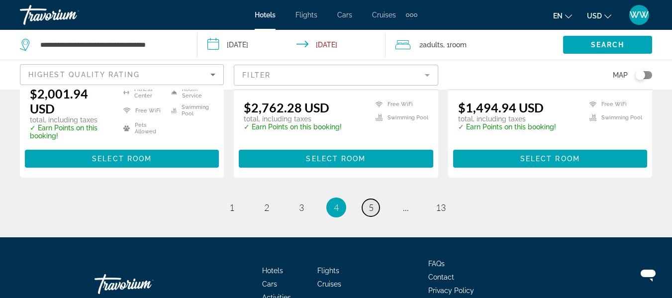
click at [365, 199] on link "page 5" at bounding box center [370, 207] width 17 height 17
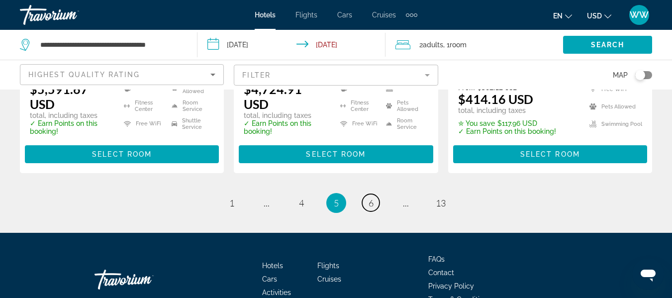
scroll to position [1519, 0]
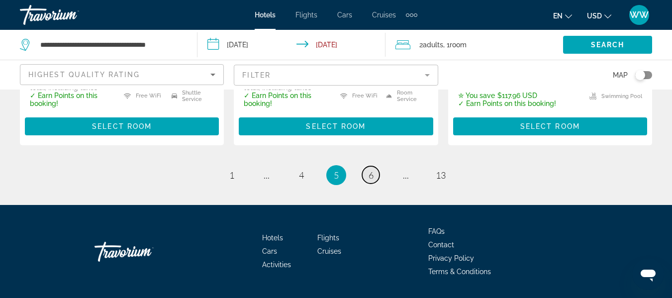
click at [367, 166] on link "page 6" at bounding box center [370, 174] width 17 height 17
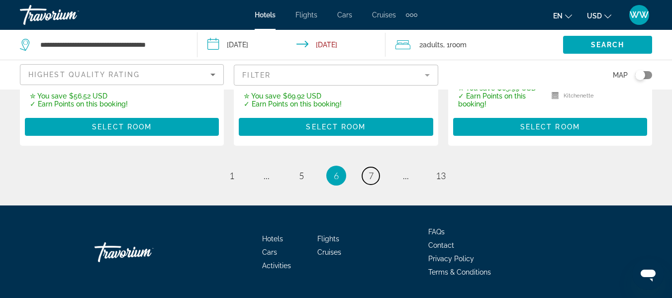
scroll to position [1511, 0]
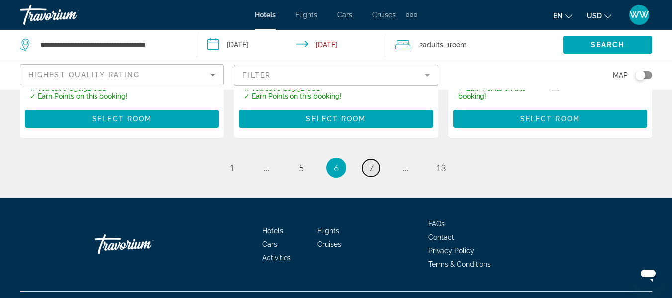
click at [368, 162] on span "7" at bounding box center [370, 167] width 5 height 11
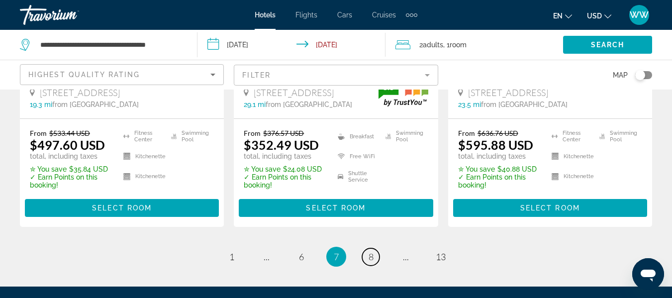
scroll to position [1492, 0]
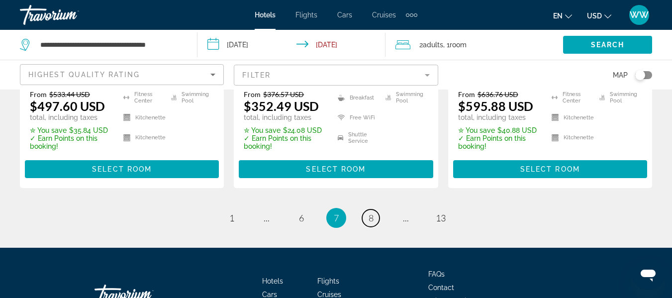
click at [367, 209] on link "page 8" at bounding box center [370, 217] width 17 height 17
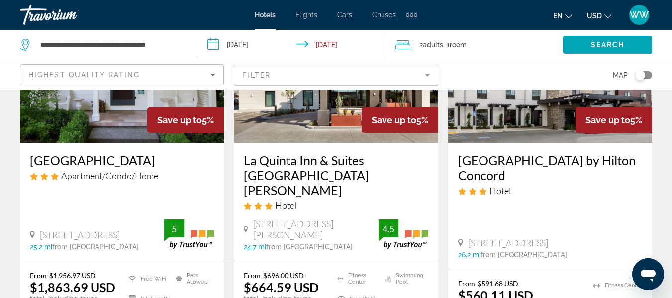
scroll to position [547, 0]
